Goal: Task Accomplishment & Management: Use online tool/utility

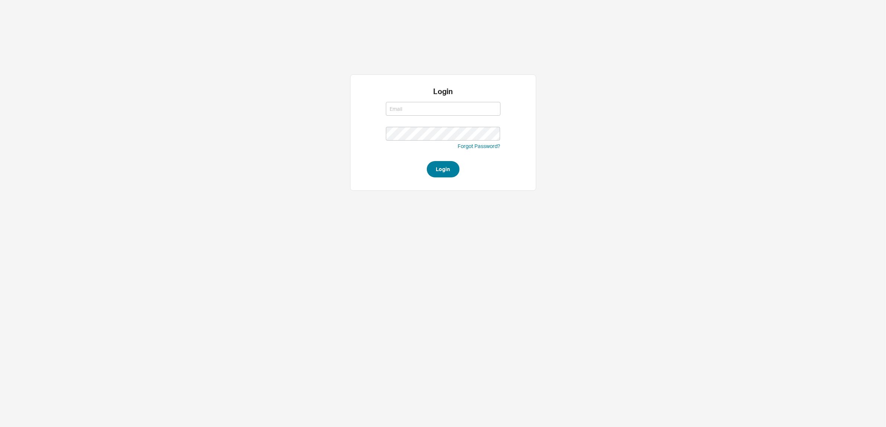
type input "[EMAIL_ADDRESS][DOMAIN_NAME]"
click at [448, 170] on button "Login" at bounding box center [443, 169] width 33 height 16
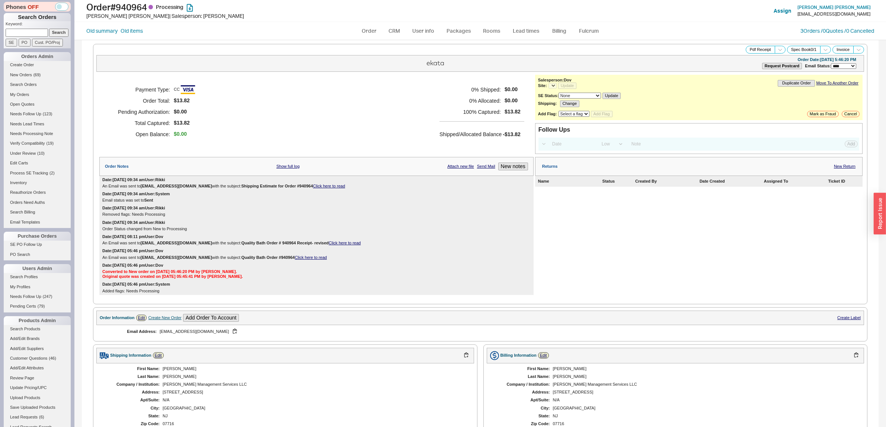
select select "LOW"
select select "3"
select select "*"
click at [33, 104] on link "Open Quotes" at bounding box center [37, 104] width 67 height 8
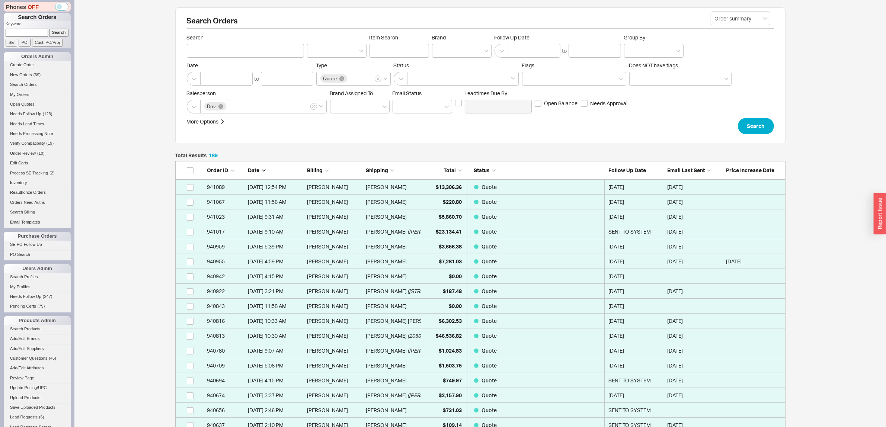
scroll to position [2824, 603]
click at [440, 45] on div at bounding box center [462, 51] width 60 height 14
click at [440, 47] on input "Brand" at bounding box center [438, 51] width 5 height 9
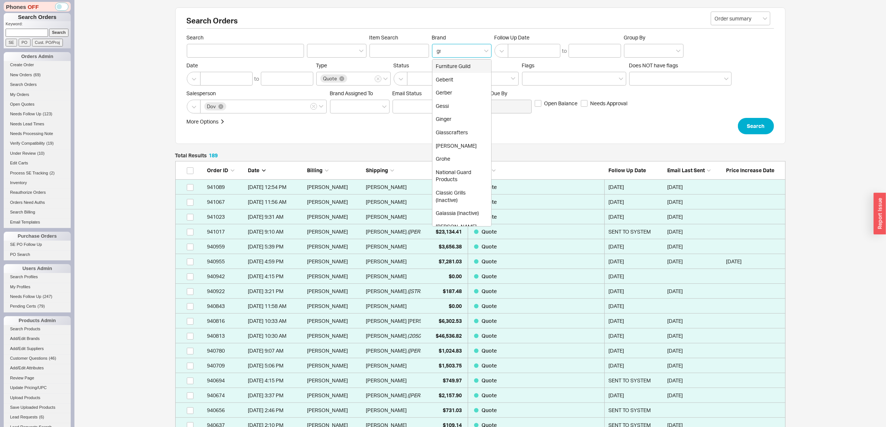
type input "gra"
type input "Brand"
click button "Search" at bounding box center [756, 126] width 36 height 16
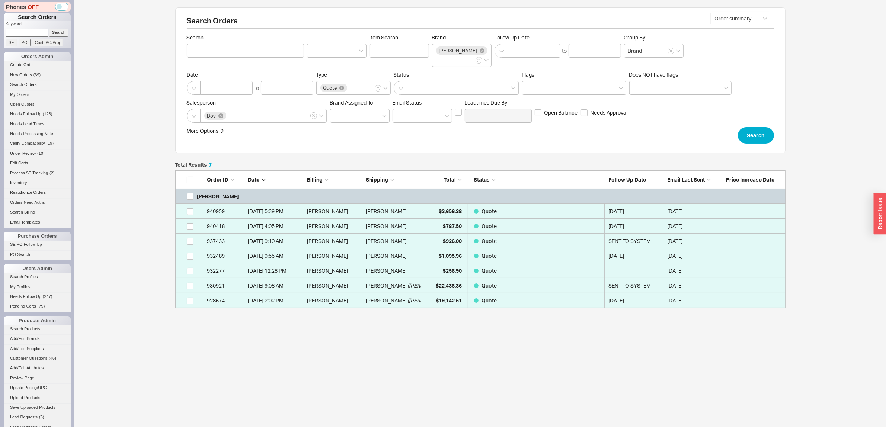
scroll to position [131, 603]
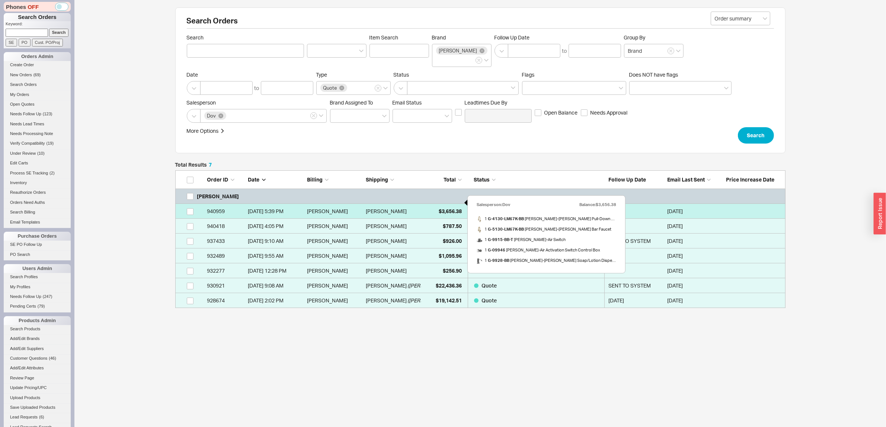
click at [436, 204] on div "$3,656.38" at bounding box center [442, 211] width 37 height 15
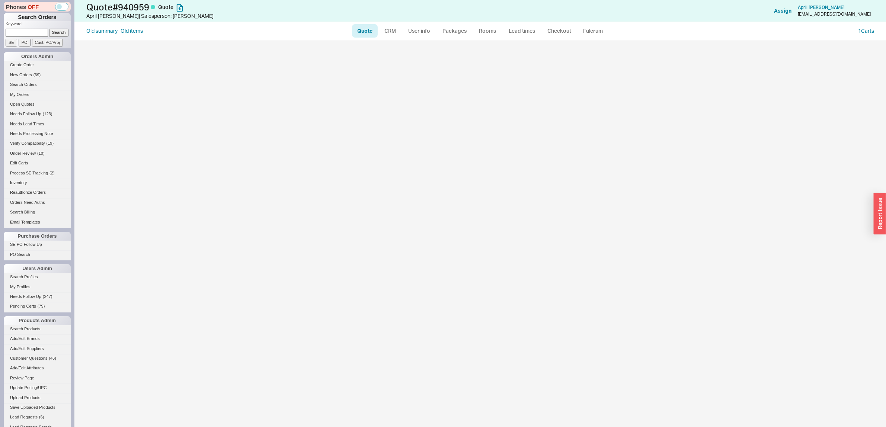
select select "LOW"
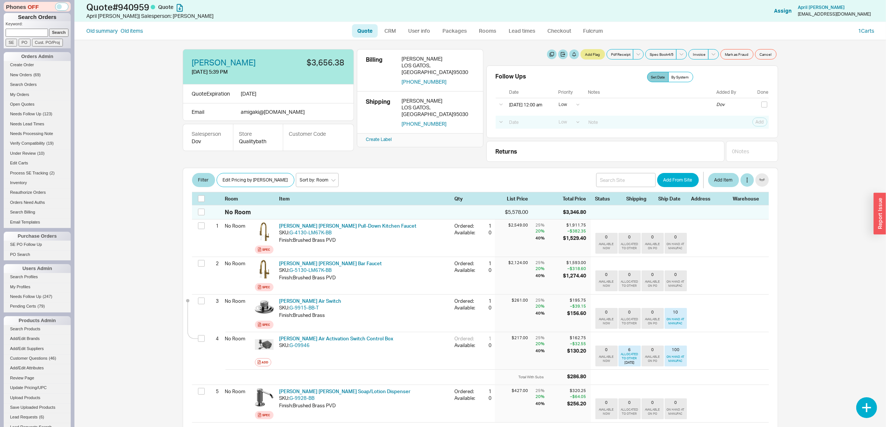
click at [147, 29] on div "Old summary Old items" at bounding box center [217, 30] width 263 height 7
click at [131, 30] on link "Old items" at bounding box center [132, 30] width 22 height 7
select select "3"
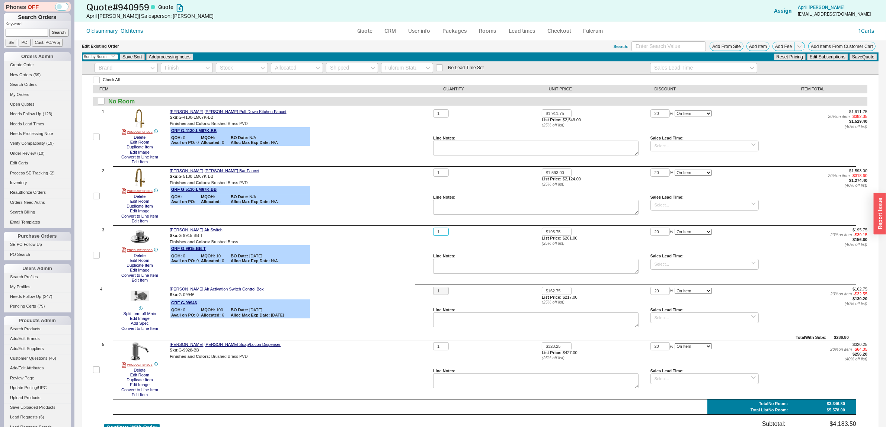
drag, startPoint x: 438, startPoint y: 229, endPoint x: 433, endPoint y: 229, distance: 5.2
click at [433, 229] on input "1" at bounding box center [441, 232] width 16 height 9
type input "2"
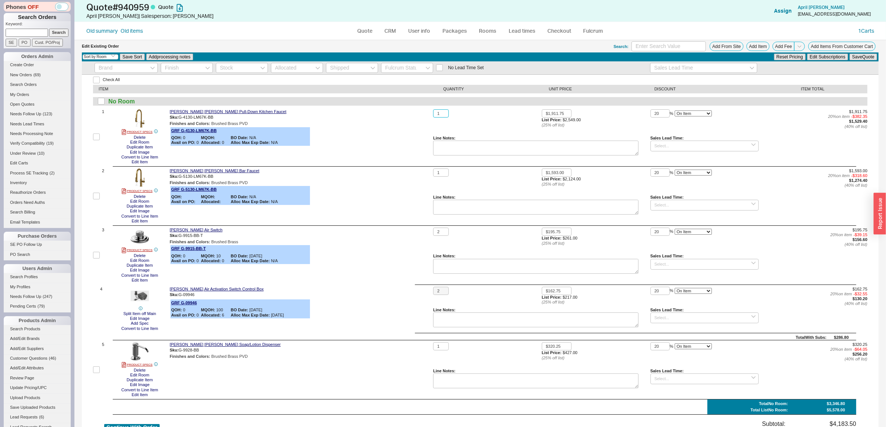
drag, startPoint x: 443, startPoint y: 112, endPoint x: 429, endPoint y: 111, distance: 13.8
click at [429, 111] on div "1 PRODUCT SPECS Delete Edit Room Duplicate Item Edit Image Convert to Line Item…" at bounding box center [480, 136] width 774 height 55
drag, startPoint x: 438, startPoint y: 349, endPoint x: 430, endPoint y: 346, distance: 8.8
click at [430, 346] on div "5 PRODUCT SPECS Delete Edit Room Duplicate Item Edit Image Convert to Line Item…" at bounding box center [480, 369] width 774 height 55
type input "2"
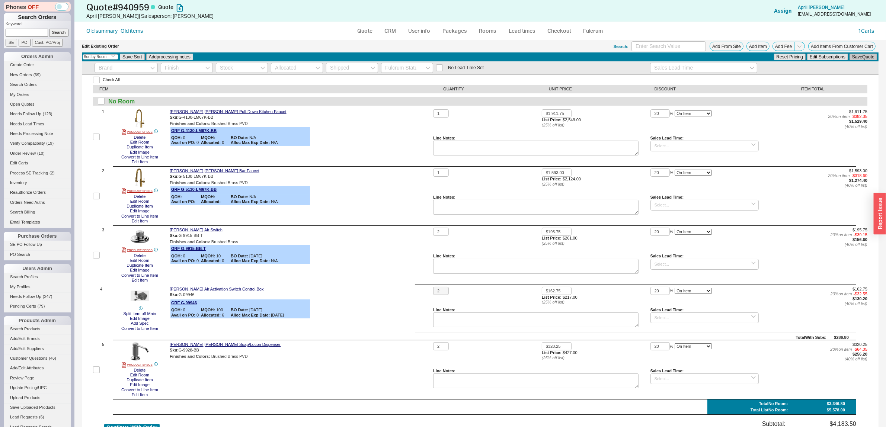
click at [857, 57] on button "Save Quote" at bounding box center [863, 57] width 28 height 7
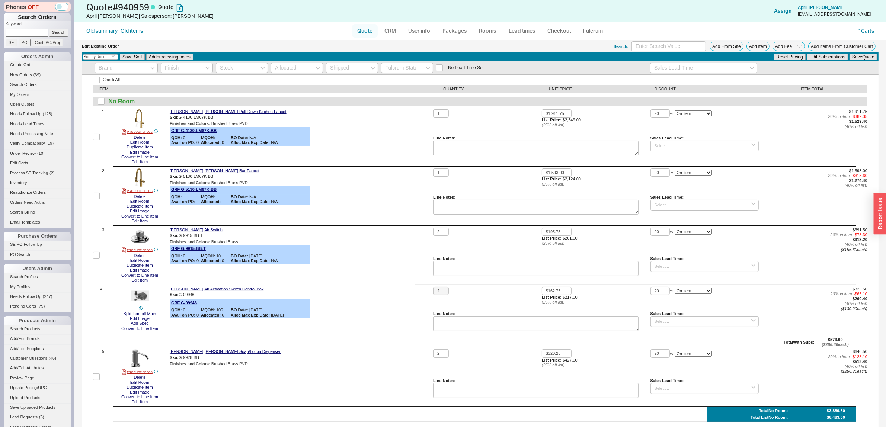
click at [372, 30] on link "Quote" at bounding box center [365, 30] width 26 height 13
select select "LOW"
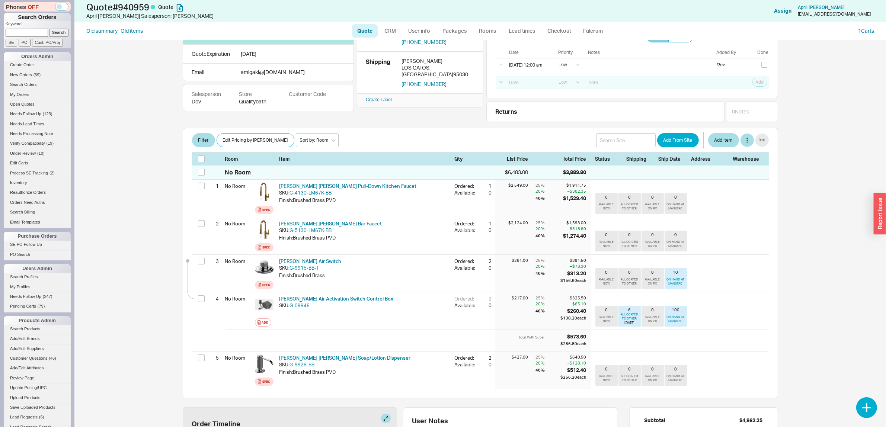
scroll to position [37, 0]
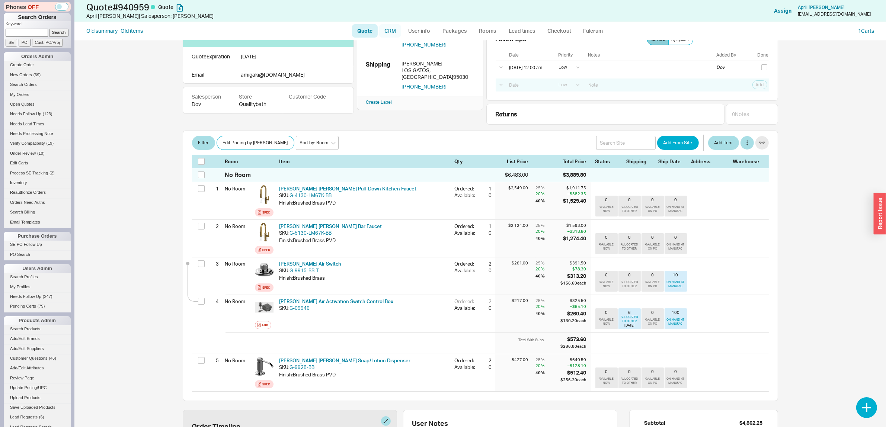
click at [396, 29] on link "CRM" at bounding box center [390, 30] width 22 height 13
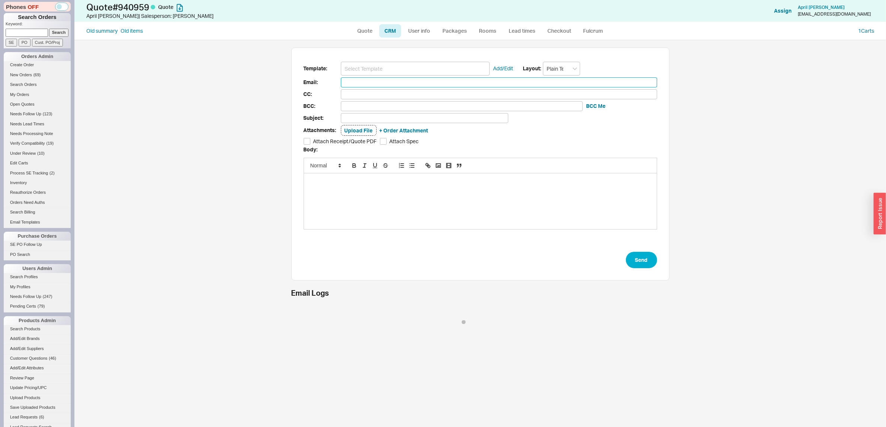
click at [387, 79] on input at bounding box center [499, 82] width 316 height 10
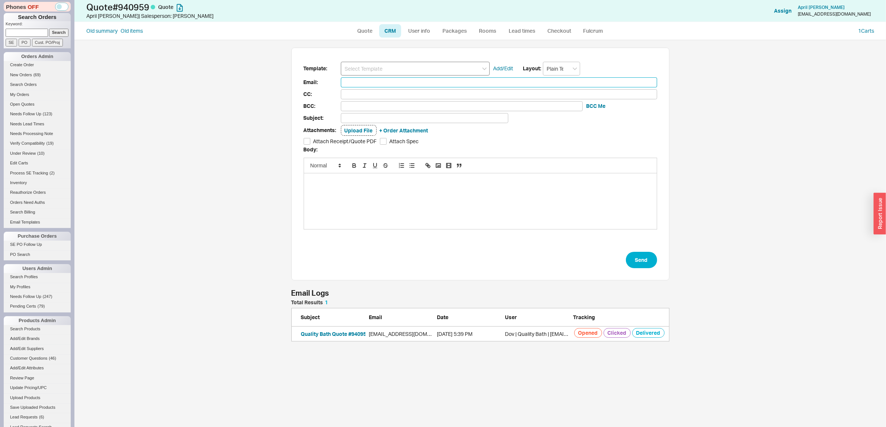
scroll to position [34, 371]
click at [390, 67] on input at bounding box center [415, 69] width 149 height 14
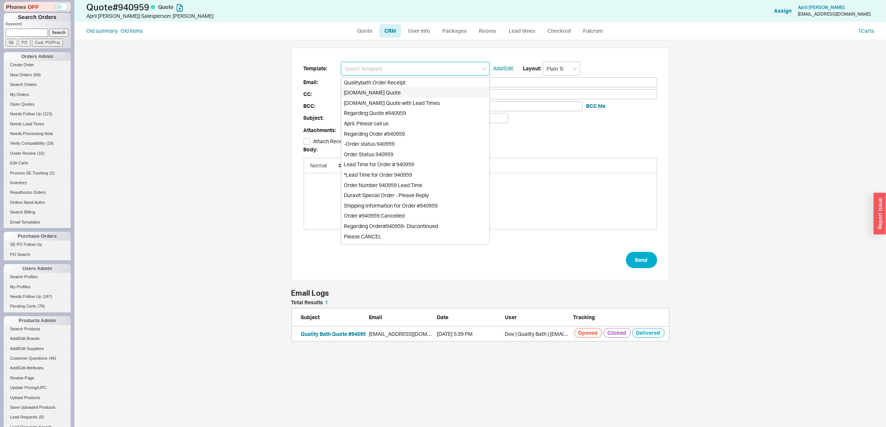
click at [387, 89] on div "Qualitybath.com Quote" at bounding box center [415, 92] width 148 height 10
type input "Receipt"
type input "amigaki@yahoo.com"
type input "Quality Bath Quote #940959"
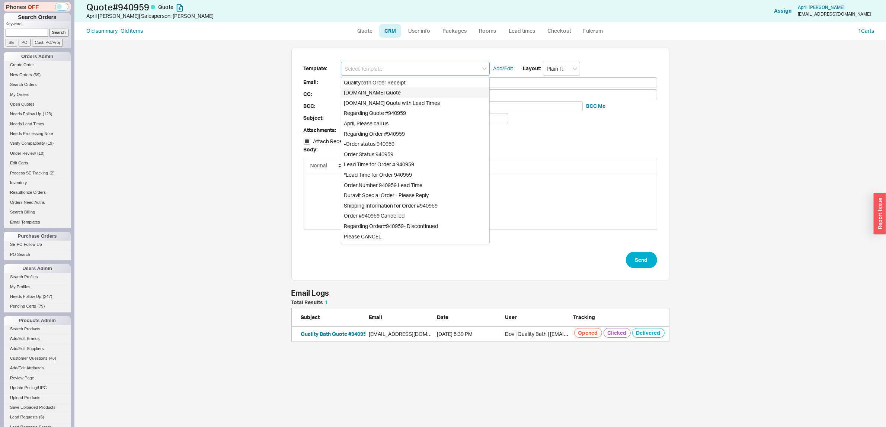
checkbox input "true"
type input "Qualitybath.com Quote"
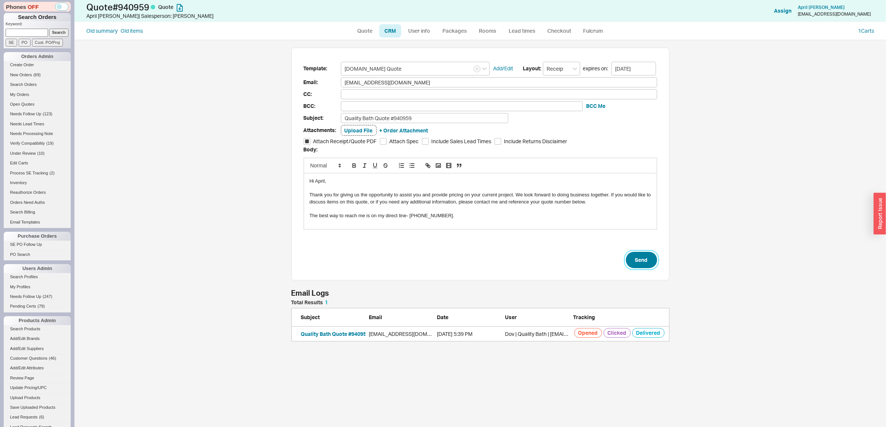
click at [641, 265] on button "Send" at bounding box center [641, 260] width 31 height 16
select select "LOW"
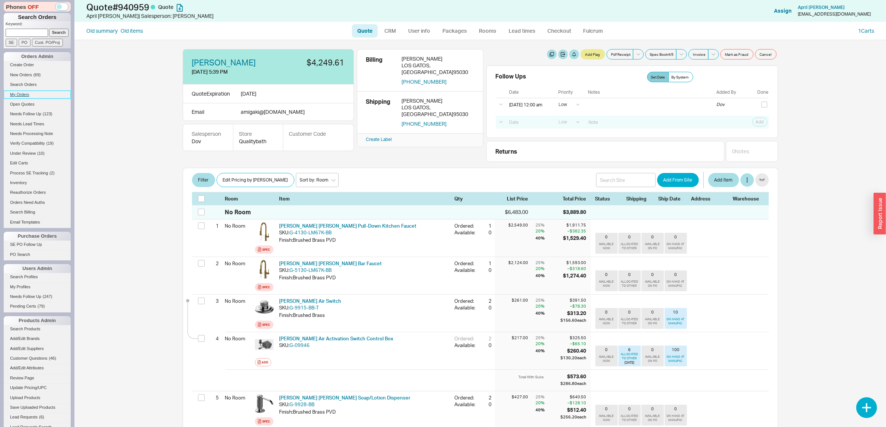
click at [24, 95] on link "My Orders" at bounding box center [37, 95] width 67 height 8
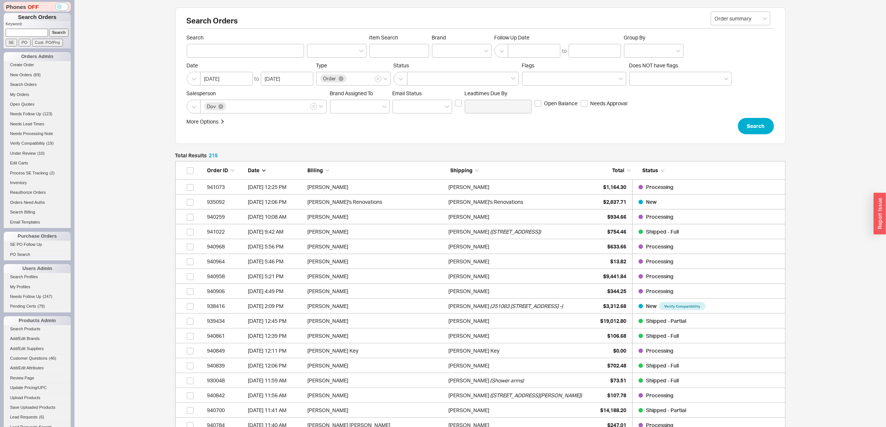
scroll to position [3211, 603]
click at [23, 91] on link "My Orders" at bounding box center [37, 95] width 67 height 8
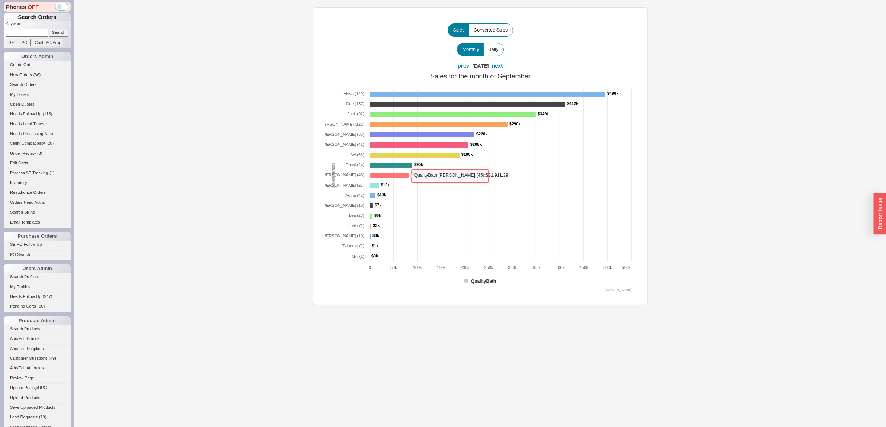
click at [382, 175] on rect at bounding box center [388, 175] width 39 height 5
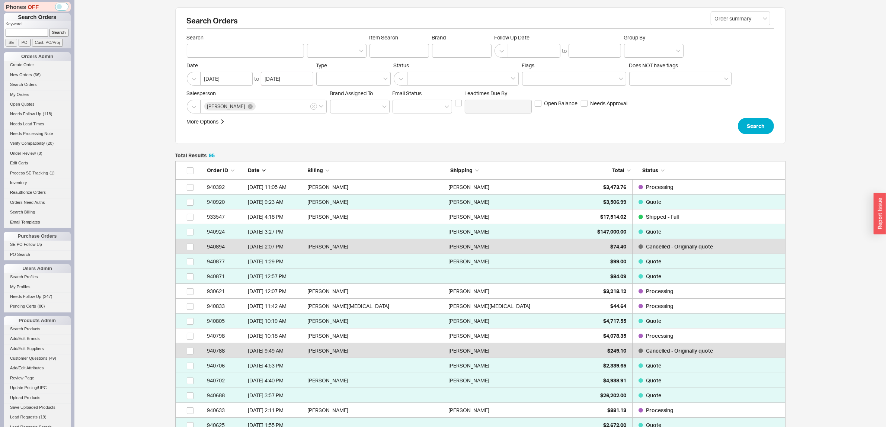
scroll to position [1425, 603]
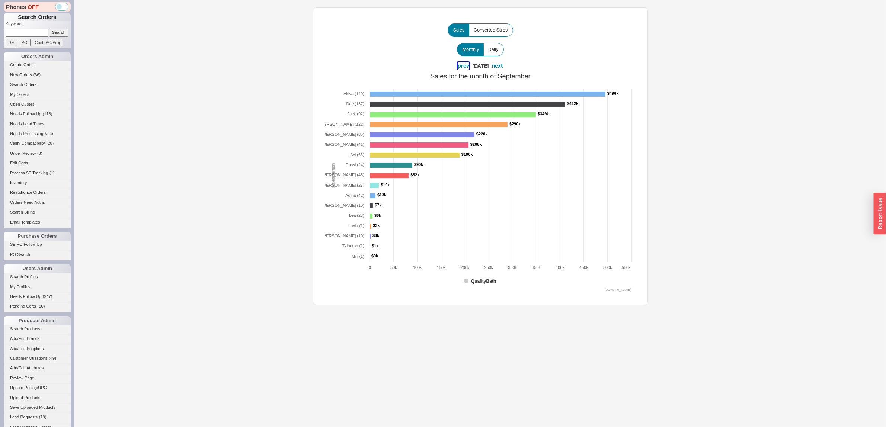
click at [458, 67] on button "prev" at bounding box center [464, 65] width 12 height 7
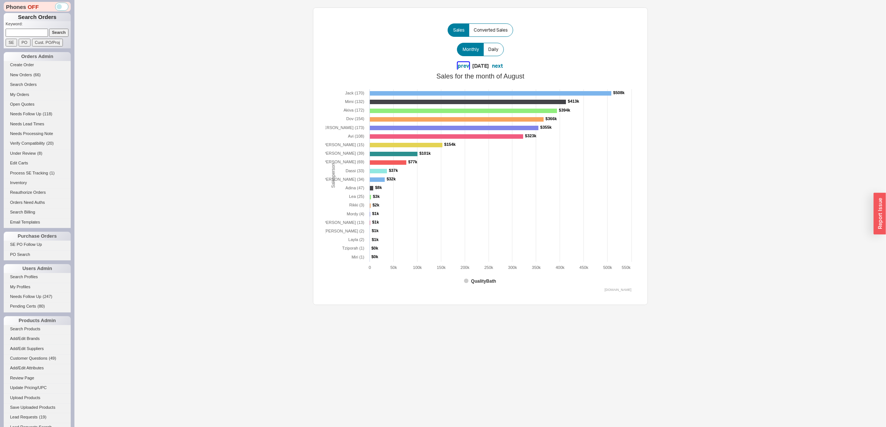
click at [458, 67] on button "prev" at bounding box center [464, 65] width 12 height 7
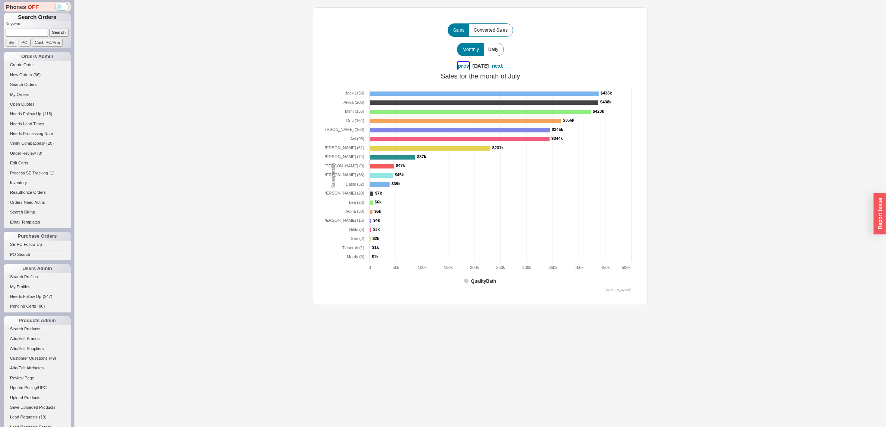
click at [458, 67] on button "prev" at bounding box center [464, 65] width 12 height 7
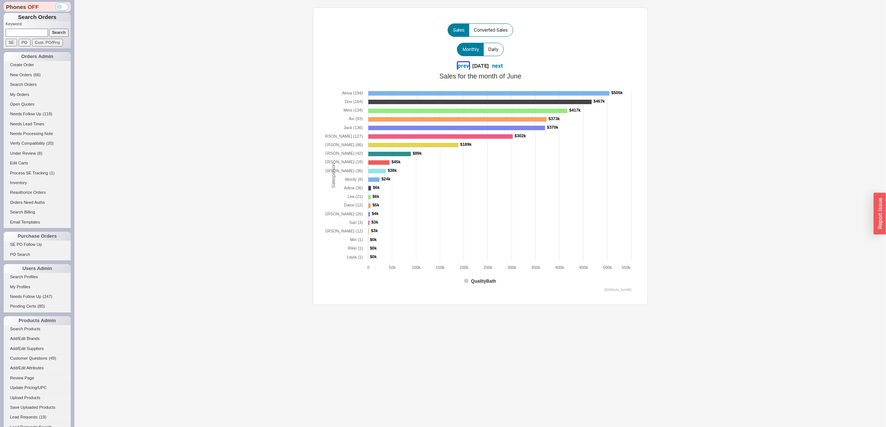
click at [458, 67] on button "prev" at bounding box center [464, 65] width 12 height 7
